Goal: Task Accomplishment & Management: Manage account settings

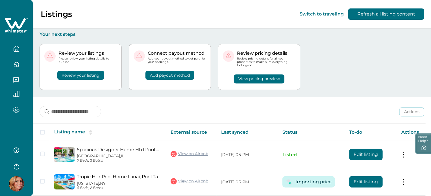
drag, startPoint x: 19, startPoint y: 165, endPoint x: 16, endPoint y: 165, distance: 3.1
click at [19, 165] on icon "button" at bounding box center [16, 166] width 8 height 8
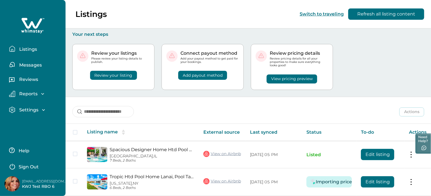
click at [29, 169] on p "Sign Out" at bounding box center [29, 167] width 20 height 6
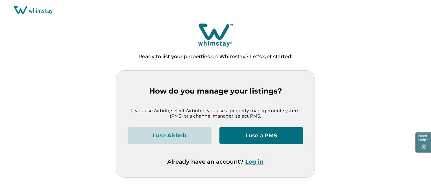
click at [254, 162] on button "Log in" at bounding box center [255, 161] width 18 height 7
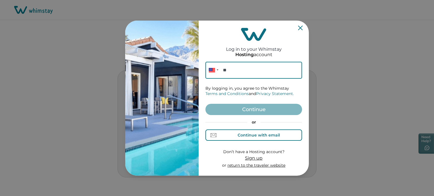
click at [247, 134] on div "Continue with email" at bounding box center [259, 135] width 42 height 5
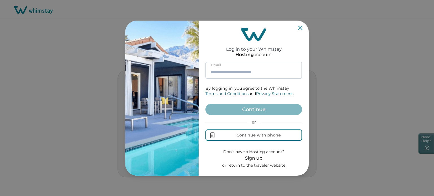
click at [242, 75] on input at bounding box center [253, 70] width 97 height 17
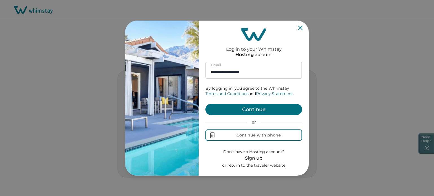
type input "**********"
click at [205, 104] on button "Continue" at bounding box center [253, 109] width 97 height 11
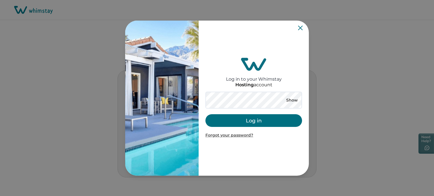
click at [238, 121] on button "Log in" at bounding box center [253, 120] width 97 height 13
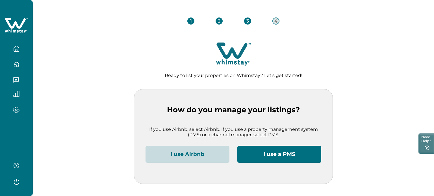
click at [191, 157] on button "I use Airbnb" at bounding box center [187, 154] width 84 height 17
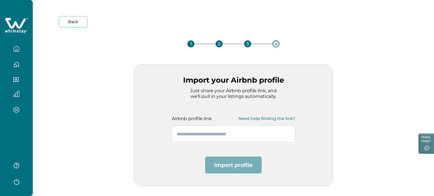
click at [208, 131] on input "text" at bounding box center [233, 134] width 123 height 17
paste input "**********"
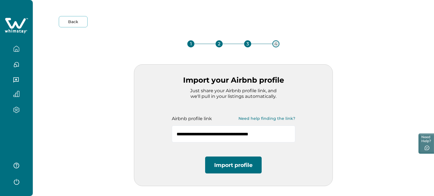
type input "**********"
click at [224, 160] on button "Import profile" at bounding box center [233, 165] width 57 height 17
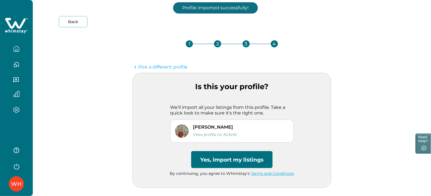
click at [224, 160] on button "Yes, import my listings" at bounding box center [231, 159] width 81 height 17
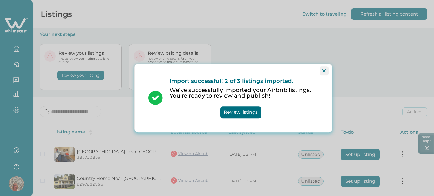
click at [325, 70] on icon "Close" at bounding box center [323, 70] width 3 height 3
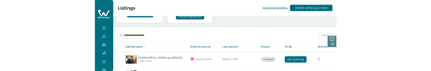
scroll to position [92, 0]
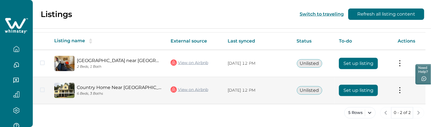
click at [350, 87] on button "Set up listing" at bounding box center [358, 89] width 39 height 11
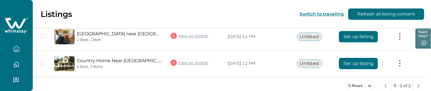
scroll to position [127, 0]
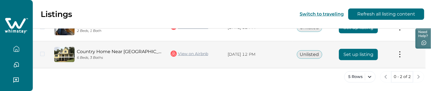
click at [144, 47] on div "Country Home Near [GEOGRAPHIC_DATA] & Wineries 6 Beds, 3 Baths" at bounding box center [107, 54] width 107 height 15
click at [143, 51] on link "Country Home Near [GEOGRAPHIC_DATA] & Wineries" at bounding box center [119, 51] width 85 height 5
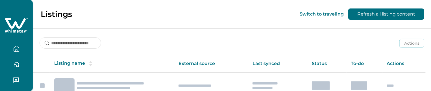
scroll to position [127, 0]
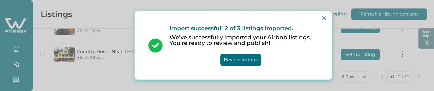
click at [329, 19] on div "Import successful! 2 of 3 listings imported. We’ve successfully imported your A…" at bounding box center [233, 45] width 197 height 68
click at [323, 18] on icon "Close" at bounding box center [323, 17] width 3 height 3
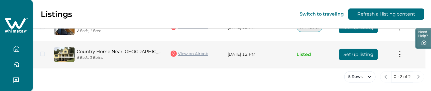
click at [360, 52] on button "Set up listing" at bounding box center [358, 54] width 39 height 11
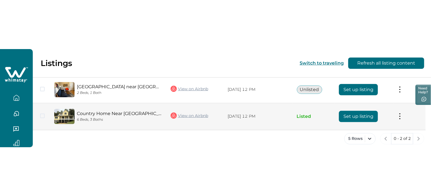
scroll to position [21, 0]
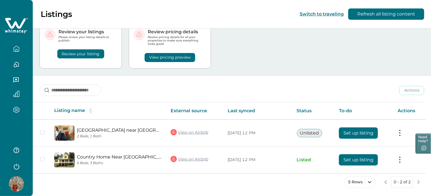
click at [17, 91] on img at bounding box center [16, 184] width 15 height 15
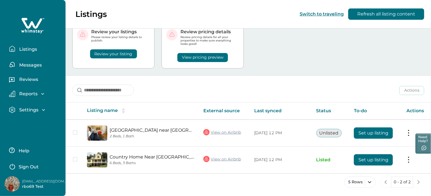
click at [39, 91] on p "[EMAIL_ADDRESS][DOMAIN_NAME]" at bounding box center [44, 182] width 45 height 6
click at [34, 91] on p "Sign Out" at bounding box center [29, 167] width 20 height 6
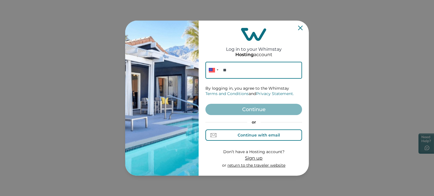
click at [266, 91] on div "Continue with email" at bounding box center [259, 135] width 42 height 5
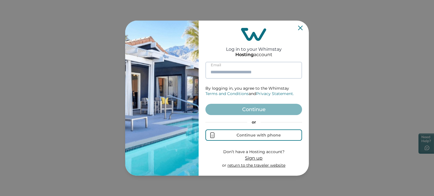
click at [246, 71] on input at bounding box center [253, 70] width 97 height 17
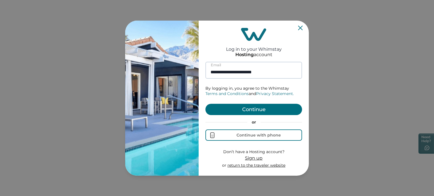
type input "**********"
click at [205, 91] on button "Continue" at bounding box center [253, 109] width 97 height 11
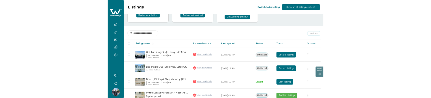
scroll to position [103, 0]
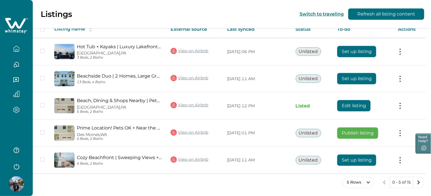
click at [18, 91] on img at bounding box center [16, 184] width 15 height 15
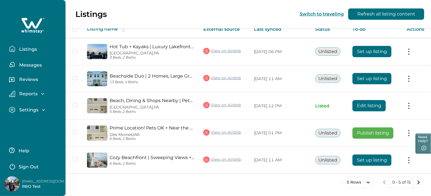
click at [118, 91] on div "5 Rows 0 - 5 of 15" at bounding box center [249, 187] width 366 height 20
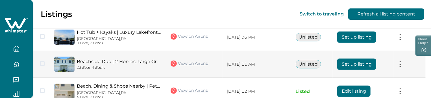
scroll to position [160, 0]
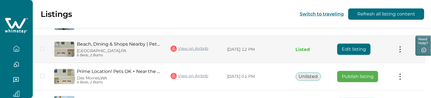
click at [342, 48] on button "Edit listing" at bounding box center [353, 49] width 33 height 11
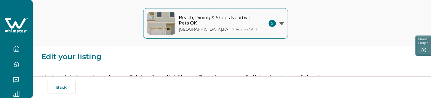
click at [18, 47] on button "button" at bounding box center [17, 48] width 24 height 11
click at [16, 48] on button "button" at bounding box center [17, 48] width 24 height 11
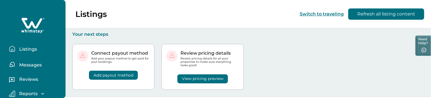
click at [16, 51] on button "Listings" at bounding box center [35, 48] width 52 height 11
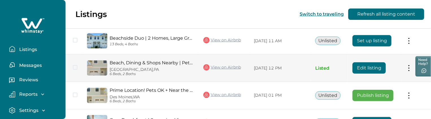
scroll to position [113, 0]
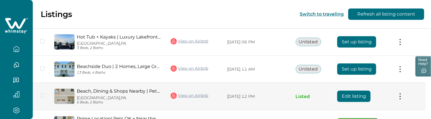
click at [368, 91] on button "Edit listing" at bounding box center [353, 95] width 33 height 11
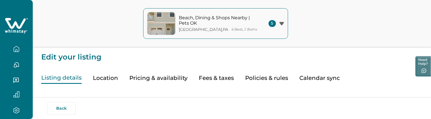
click at [16, 49] on icon "button" at bounding box center [16, 49] width 6 height 6
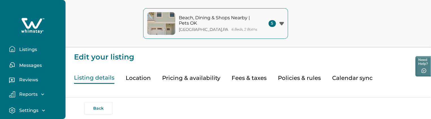
click at [16, 49] on button "Listings" at bounding box center [35, 48] width 52 height 11
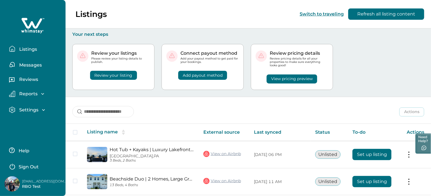
click at [240, 10] on div "Listings Switch to traveling Refresh all listing content" at bounding box center [215, 14] width 431 height 29
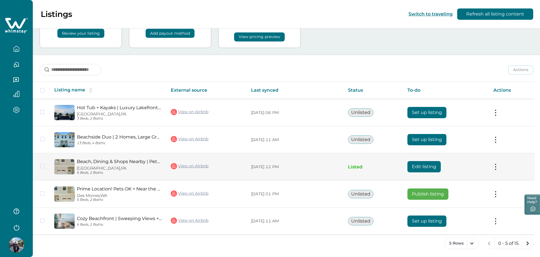
scroll to position [43, 0]
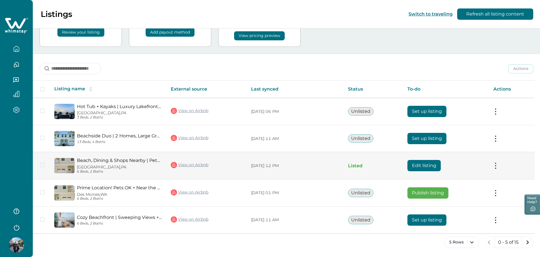
click at [423, 91] on button "Edit listing" at bounding box center [423, 165] width 33 height 11
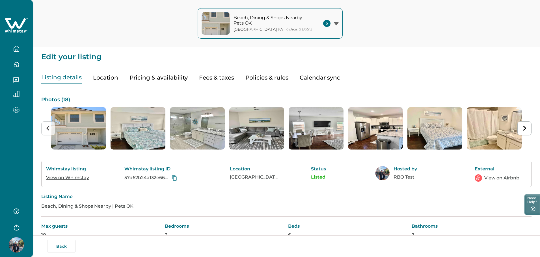
click at [155, 76] on button "Pricing & availability" at bounding box center [158, 78] width 58 height 12
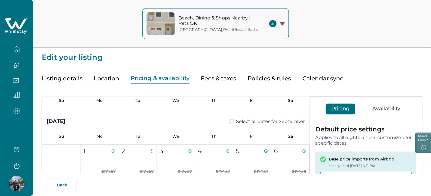
scroll to position [254, 0]
